Goal: Task Accomplishment & Management: Use online tool/utility

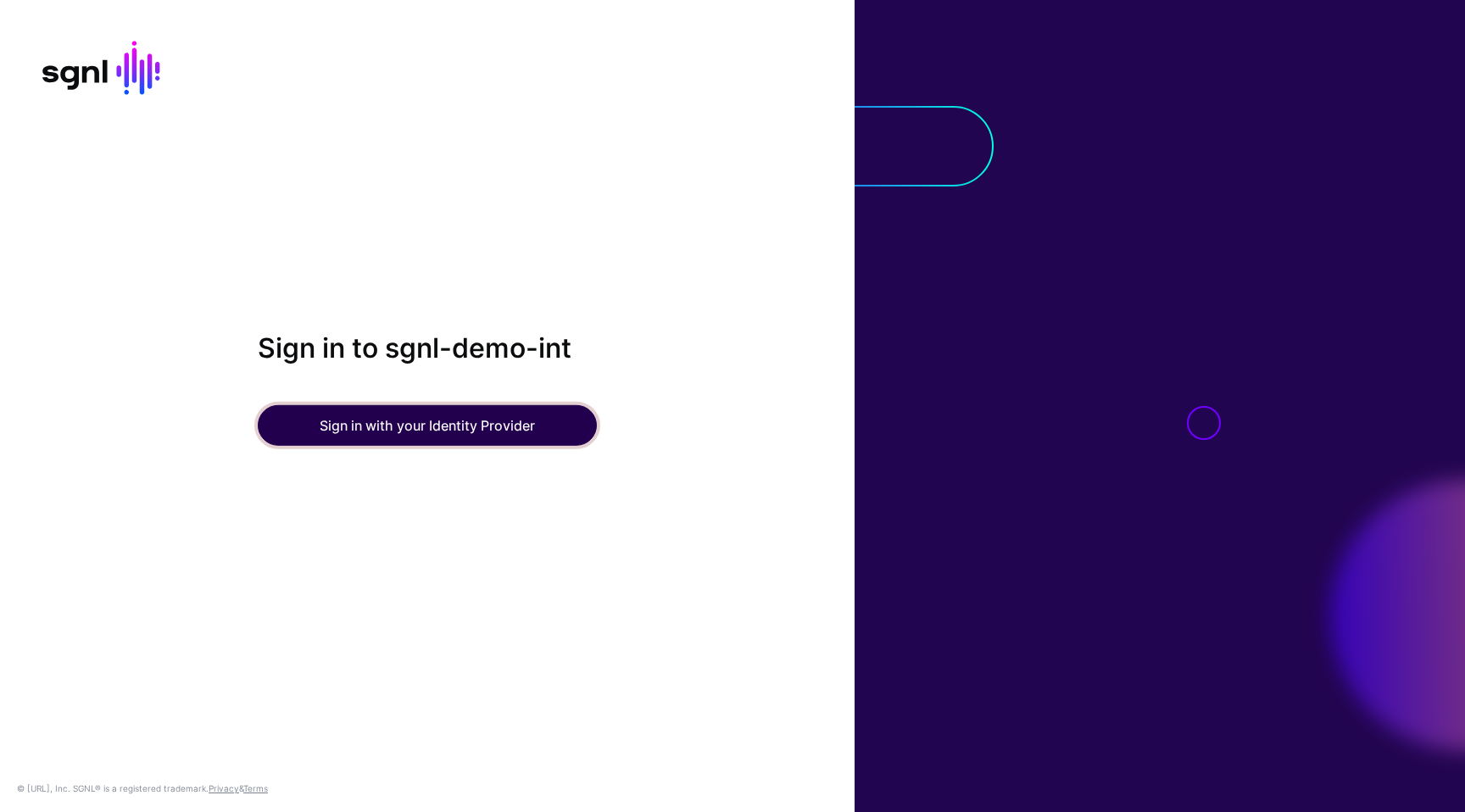
click at [474, 420] on button "Sign in with your Identity Provider" at bounding box center [427, 426] width 339 height 41
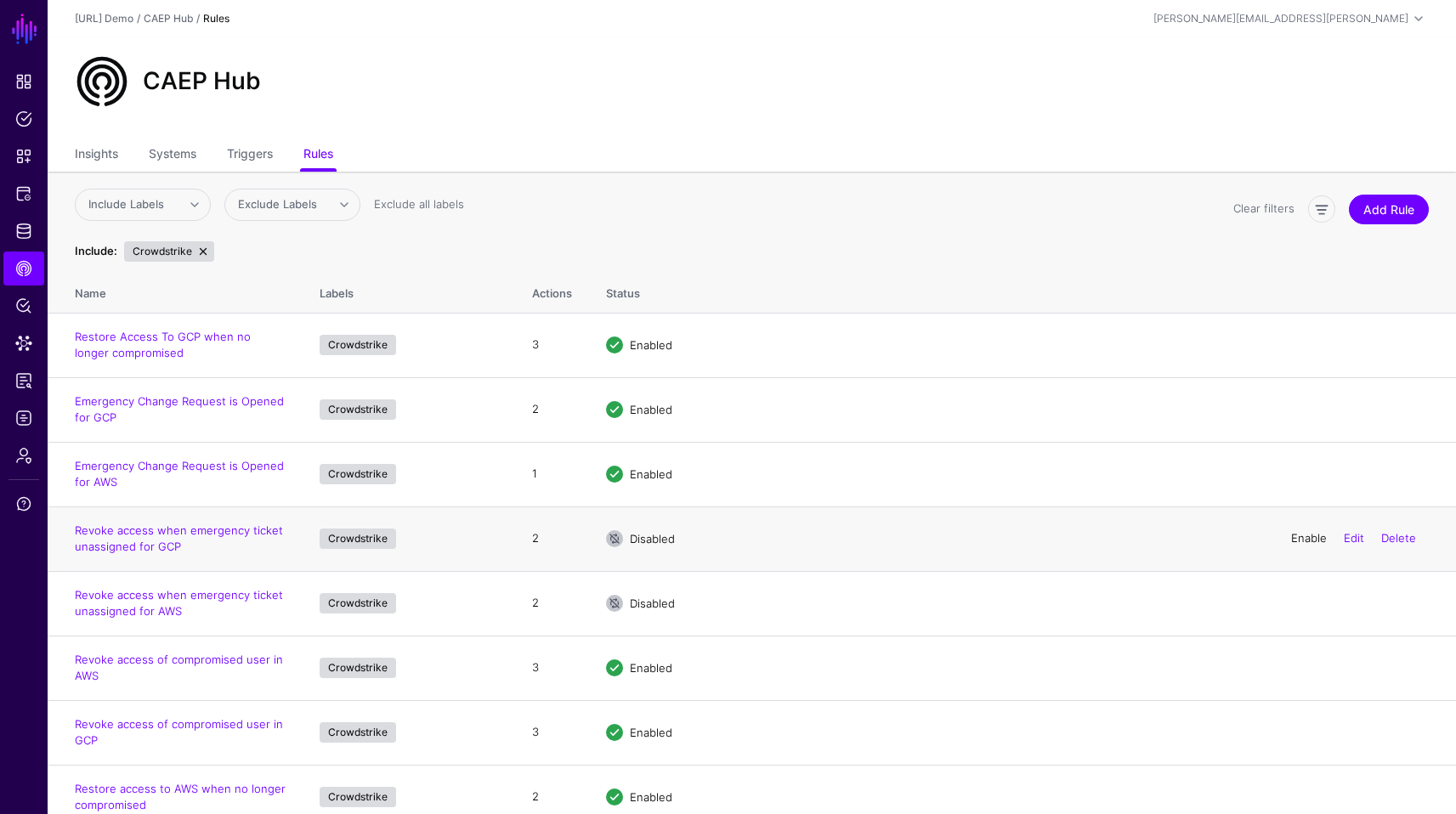
click at [1306, 539] on link "Enable" at bounding box center [1309, 538] width 35 height 13
click at [1302, 603] on link "Enable" at bounding box center [1309, 603] width 35 height 13
